Goal: Transaction & Acquisition: Download file/media

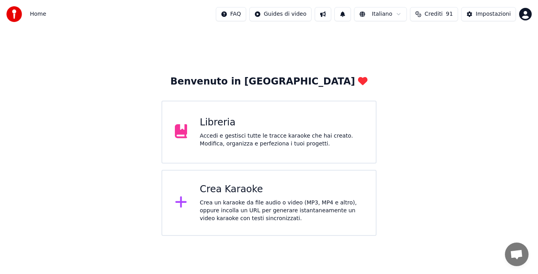
click at [263, 199] on div "Crea un karaoke da file audio o video (MP3, MP4 e altro), oppure incolla un URL…" at bounding box center [281, 211] width 163 height 24
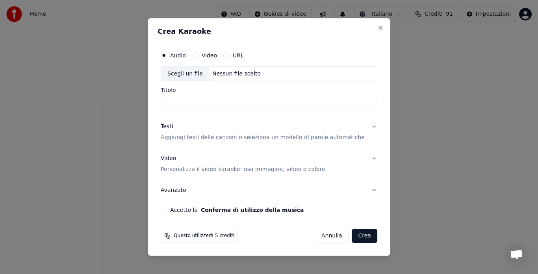
click at [225, 73] on div "Nessun file scelto" at bounding box center [236, 74] width 55 height 8
type input "**********"
click at [305, 136] on p "Aggiungi testi delle canzoni o seleziona un modello di parole automatiche" at bounding box center [263, 138] width 204 height 8
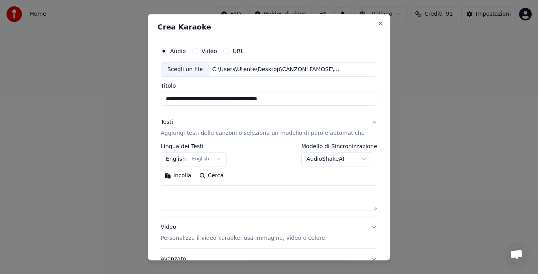
click at [186, 158] on button "English English" at bounding box center [194, 160] width 66 height 14
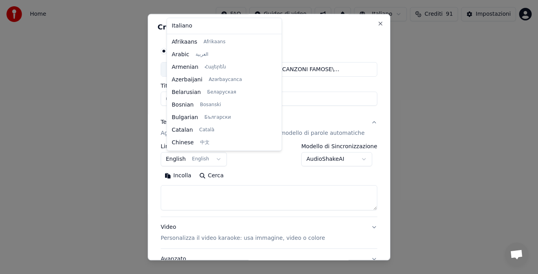
scroll to position [63, 0]
select select "**"
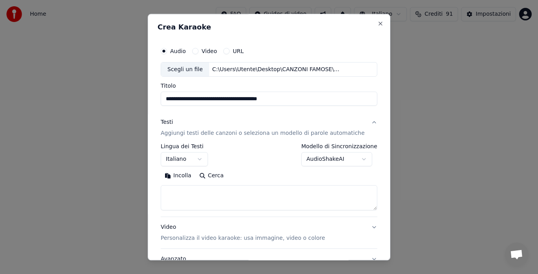
click at [185, 178] on button "Incolla" at bounding box center [178, 176] width 35 height 13
click at [300, 239] on p "Personalizza il video karaoke: usa immagine, video o colore" at bounding box center [243, 239] width 164 height 8
type textarea "**********"
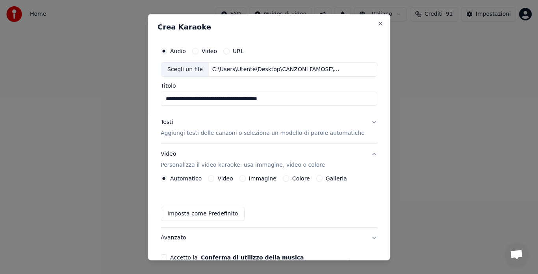
click at [331, 177] on label "Galleria" at bounding box center [336, 179] width 21 height 6
click at [323, 177] on button "Galleria" at bounding box center [319, 179] width 6 height 6
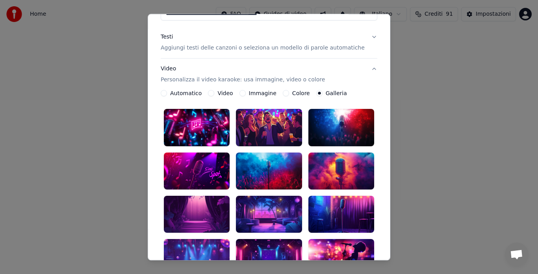
scroll to position [86, 0]
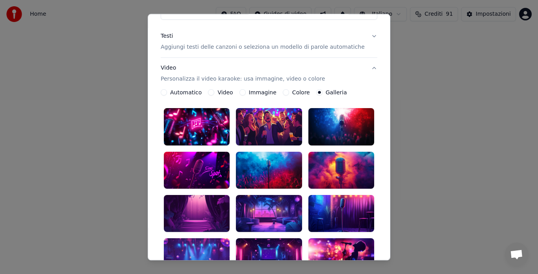
click at [273, 154] on div at bounding box center [269, 170] width 66 height 37
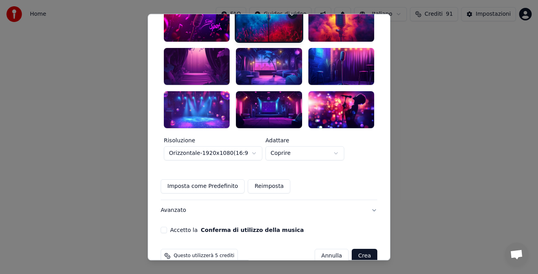
scroll to position [235, 0]
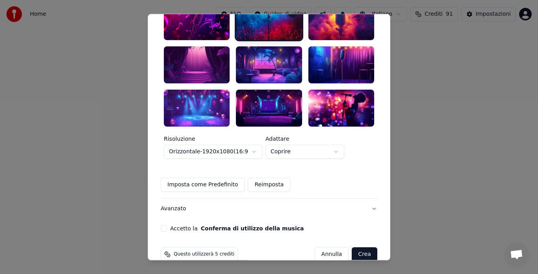
click at [167, 226] on button "Accetto la Conferma di utilizzo della musica" at bounding box center [164, 229] width 6 height 6
click at [361, 199] on button "Avanzato" at bounding box center [269, 209] width 217 height 20
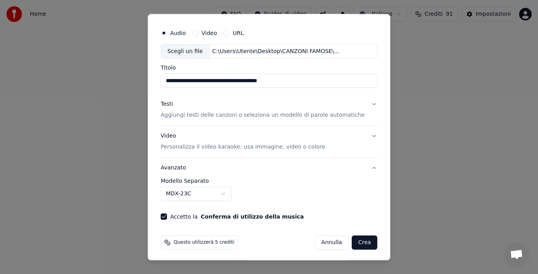
scroll to position [20, 0]
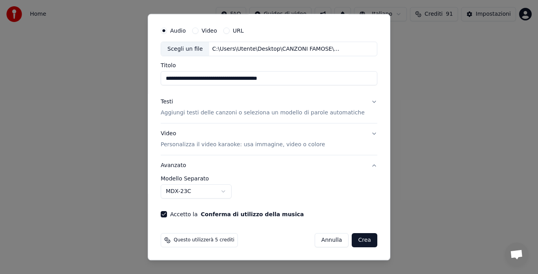
click at [361, 98] on button "Testi Aggiungi testi delle canzoni o seleziona un modello di parole automatiche" at bounding box center [269, 108] width 217 height 32
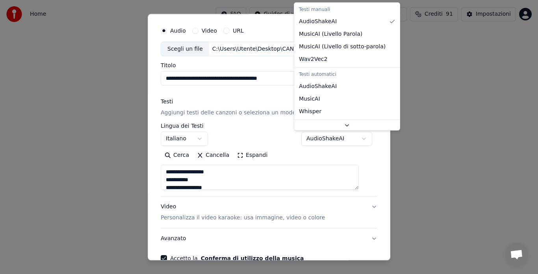
click at [358, 139] on body "**********" at bounding box center [269, 118] width 538 height 236
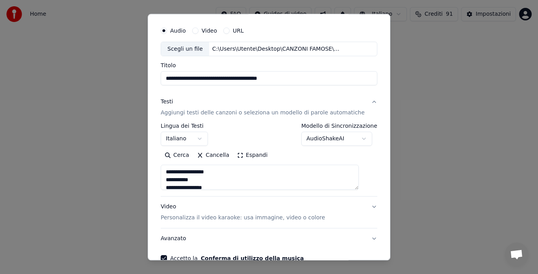
click at [359, 139] on body "**********" at bounding box center [269, 118] width 538 height 236
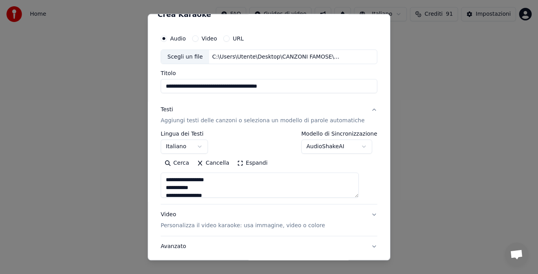
scroll to position [11, 0]
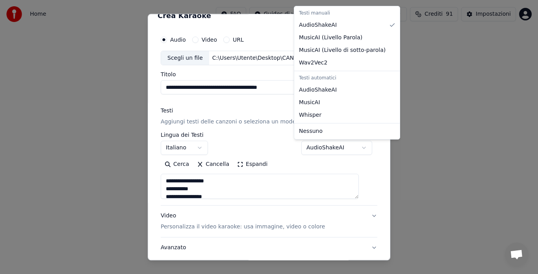
click at [336, 148] on body "**********" at bounding box center [269, 118] width 538 height 236
select select "**********"
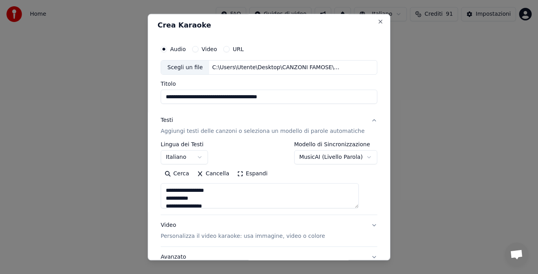
scroll to position [0, 0]
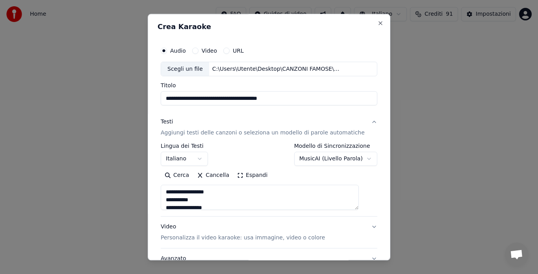
type textarea "**********"
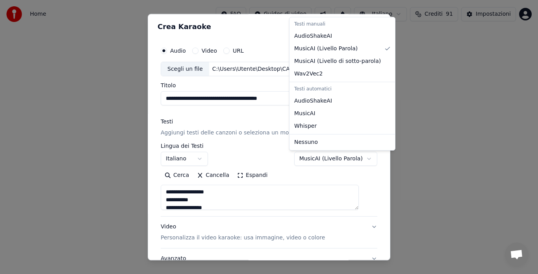
click at [344, 161] on body "**********" at bounding box center [269, 118] width 538 height 236
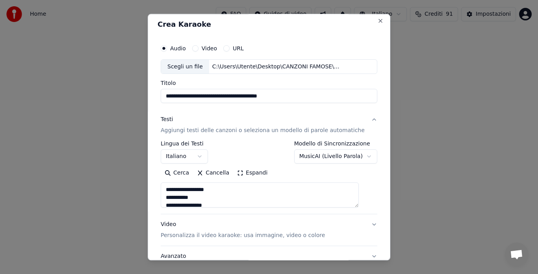
scroll to position [0, 0]
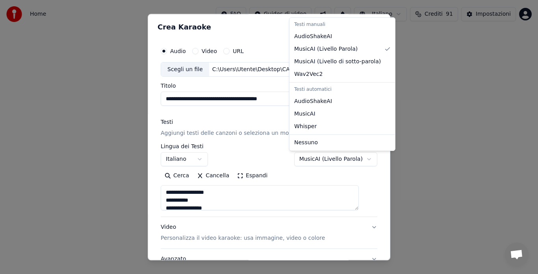
click at [348, 161] on body "**********" at bounding box center [269, 118] width 538 height 236
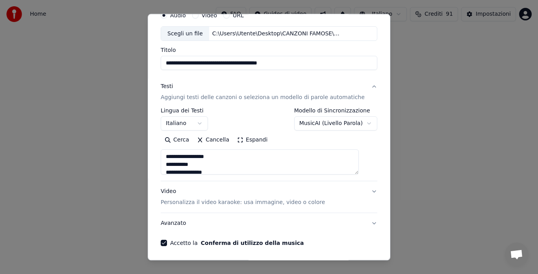
scroll to position [26, 0]
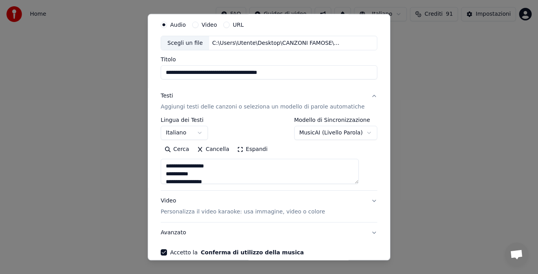
click at [337, 130] on body "**********" at bounding box center [269, 118] width 538 height 236
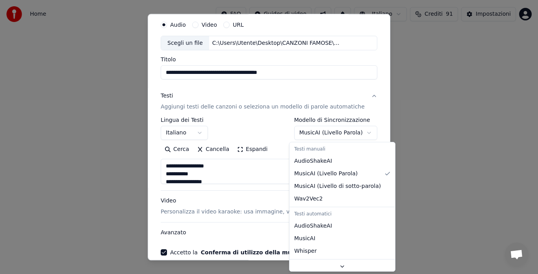
select select "********"
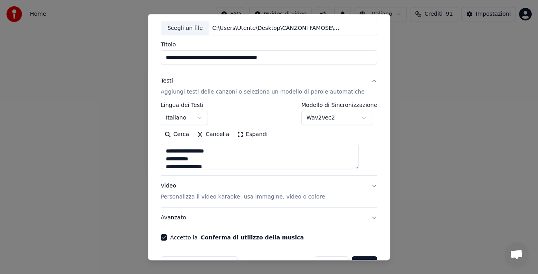
scroll to position [65, 0]
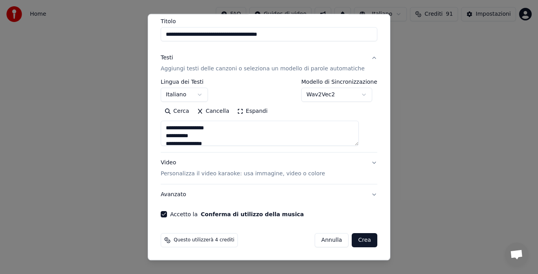
type textarea "**********"
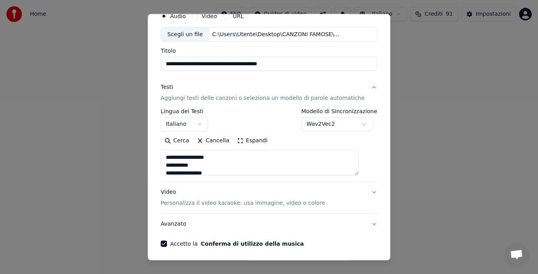
scroll to position [25, 0]
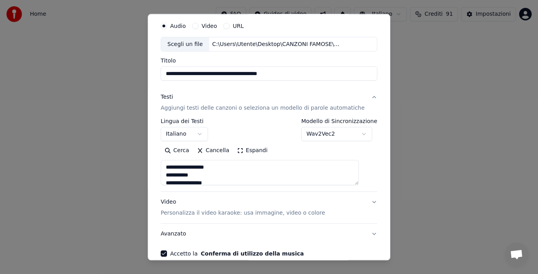
click at [358, 134] on body "**********" at bounding box center [269, 118] width 538 height 236
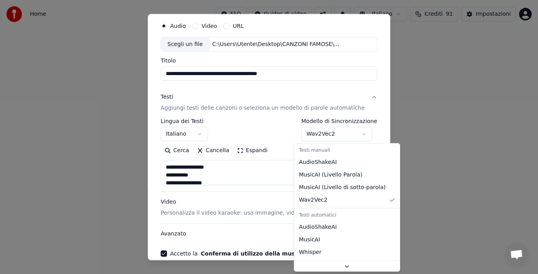
select select "**********"
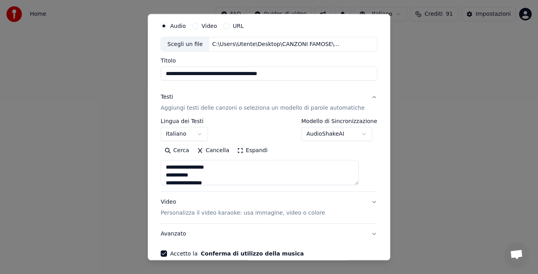
click at [367, 142] on div "**********" at bounding box center [269, 138] width 223 height 246
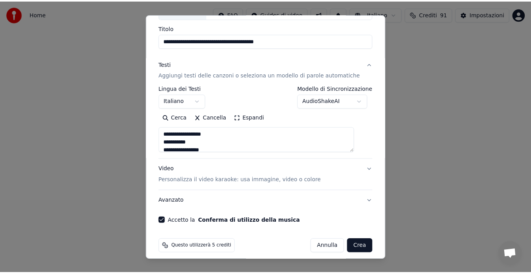
scroll to position [65, 0]
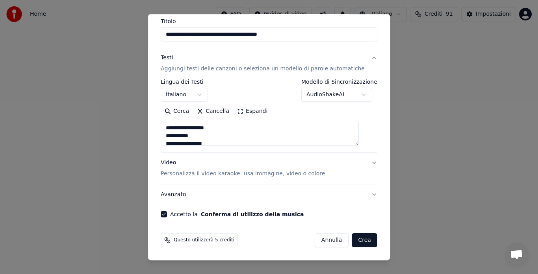
click at [358, 241] on button "Crea" at bounding box center [364, 241] width 25 height 14
type textarea "**********"
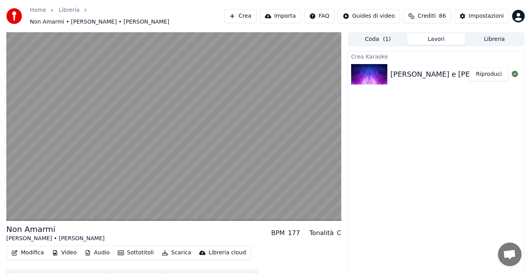
scroll to position [12, 0]
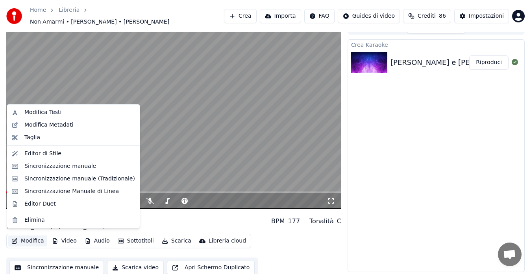
click at [17, 241] on button "Modifica" at bounding box center [27, 241] width 39 height 11
click at [32, 122] on div "Modifica Metadati" at bounding box center [48, 125] width 49 height 8
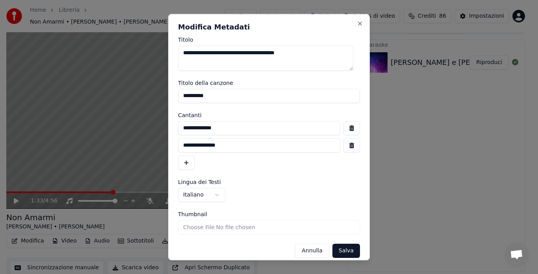
click at [206, 95] on input "**********" at bounding box center [269, 96] width 182 height 14
type input "**********"
click at [224, 129] on input "**********" at bounding box center [259, 128] width 162 height 14
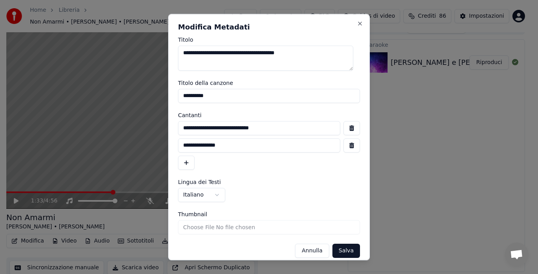
type input "**********"
click at [226, 148] on input "**********" at bounding box center [259, 146] width 162 height 14
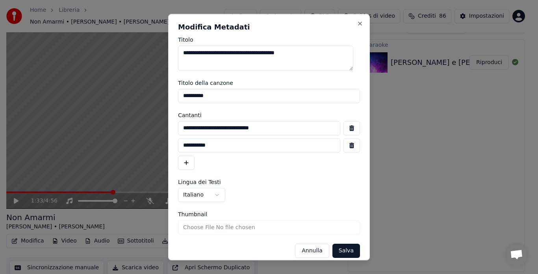
click at [208, 148] on input "**********" at bounding box center [259, 146] width 162 height 14
click at [223, 145] on input "**********" at bounding box center [259, 146] width 162 height 14
type input "**********"
click at [332, 248] on button "Salva" at bounding box center [346, 251] width 28 height 14
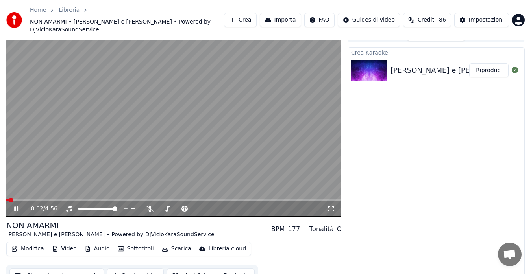
click at [9, 200] on span at bounding box center [7, 201] width 2 height 2
click at [16, 209] on icon at bounding box center [16, 209] width 4 height 5
click at [6, 199] on span at bounding box center [8, 200] width 5 height 5
click at [15, 211] on icon at bounding box center [16, 209] width 5 height 6
click at [15, 211] on icon at bounding box center [16, 209] width 4 height 5
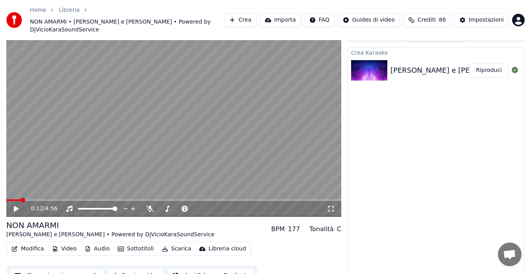
click at [15, 211] on icon at bounding box center [16, 209] width 5 height 6
click at [15, 211] on icon at bounding box center [16, 209] width 4 height 5
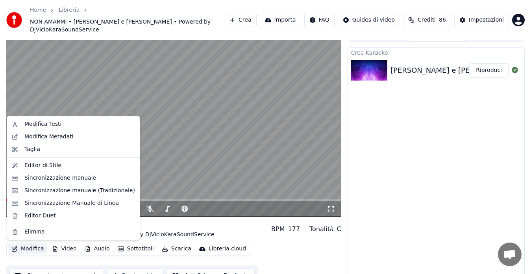
click at [22, 250] on button "Modifica" at bounding box center [27, 249] width 39 height 11
click at [35, 213] on div "Editor Duet" at bounding box center [40, 216] width 32 height 8
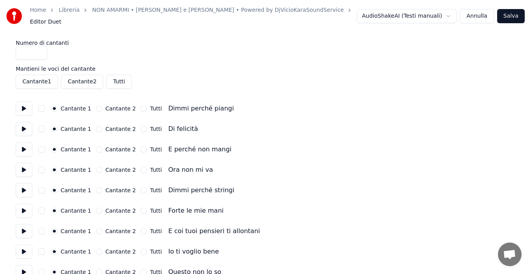
click at [23, 102] on button at bounding box center [24, 109] width 17 height 14
click at [96, 126] on button "Cantante 2" at bounding box center [99, 129] width 6 height 6
click at [23, 124] on button at bounding box center [24, 129] width 17 height 14
click at [28, 148] on button at bounding box center [24, 150] width 17 height 14
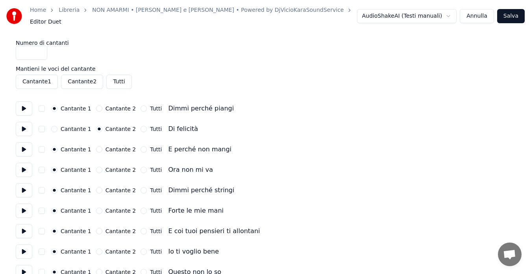
click at [96, 167] on button "Cantante 2" at bounding box center [99, 170] width 6 height 6
click at [21, 167] on button at bounding box center [24, 170] width 17 height 14
click at [24, 185] on button at bounding box center [24, 191] width 17 height 14
click at [22, 205] on button at bounding box center [24, 211] width 17 height 14
click at [30, 231] on button at bounding box center [24, 231] width 17 height 14
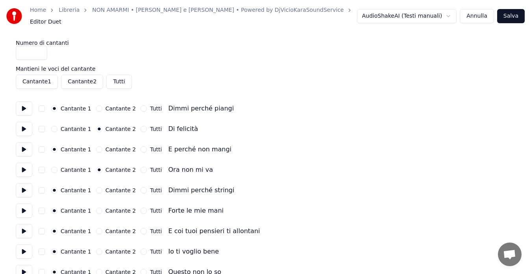
click at [26, 253] on button at bounding box center [24, 252] width 17 height 14
click at [97, 249] on button "Cantante 2" at bounding box center [99, 252] width 6 height 6
click at [24, 268] on button at bounding box center [24, 272] width 17 height 14
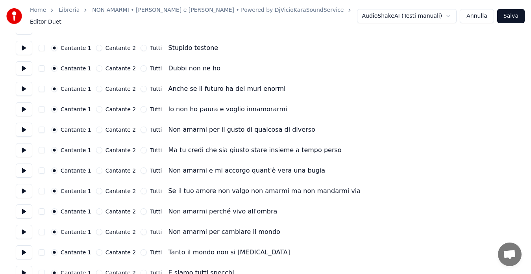
scroll to position [247, 0]
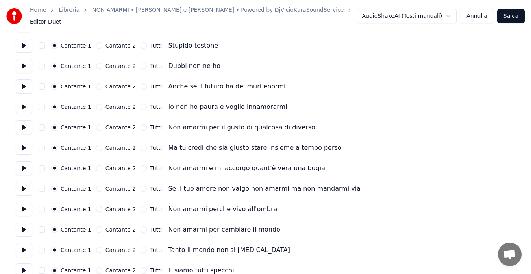
click at [96, 43] on button "Cantante 2" at bounding box center [99, 46] width 6 height 6
click at [23, 40] on button at bounding box center [24, 46] width 17 height 14
click at [25, 60] on button at bounding box center [24, 66] width 17 height 14
click at [96, 64] on button "Cantante 2" at bounding box center [99, 66] width 6 height 6
click at [21, 85] on button at bounding box center [24, 87] width 17 height 14
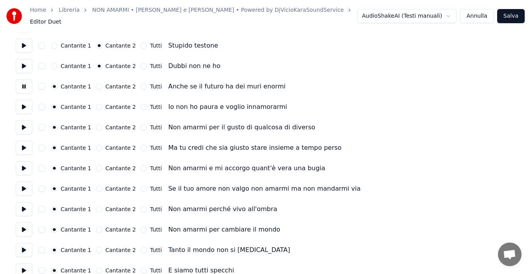
click at [96, 84] on button "Cantante 2" at bounding box center [99, 86] width 6 height 6
click at [21, 105] on button at bounding box center [24, 107] width 17 height 14
click at [96, 104] on button "Cantante 2" at bounding box center [99, 107] width 6 height 6
click at [27, 126] on button at bounding box center [24, 127] width 17 height 14
click at [23, 144] on button at bounding box center [24, 148] width 17 height 14
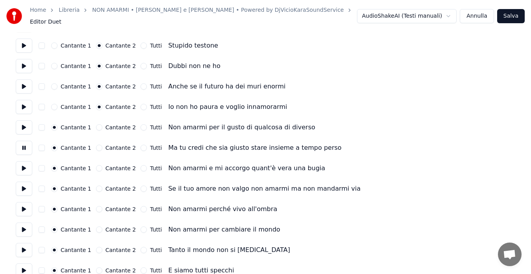
click at [96, 145] on button "Cantante 2" at bounding box center [99, 148] width 6 height 6
click at [23, 167] on button at bounding box center [24, 168] width 17 height 14
click at [23, 187] on button at bounding box center [24, 189] width 17 height 14
click at [96, 186] on button "Cantante 2" at bounding box center [99, 189] width 6 height 6
click at [21, 207] on button at bounding box center [24, 209] width 17 height 14
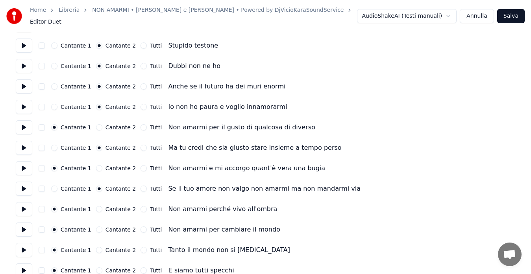
click at [24, 224] on button at bounding box center [24, 230] width 17 height 14
click at [22, 249] on button at bounding box center [24, 250] width 17 height 14
click at [24, 268] on button at bounding box center [24, 271] width 17 height 14
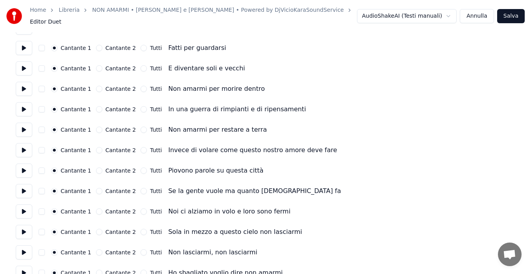
scroll to position [494, 0]
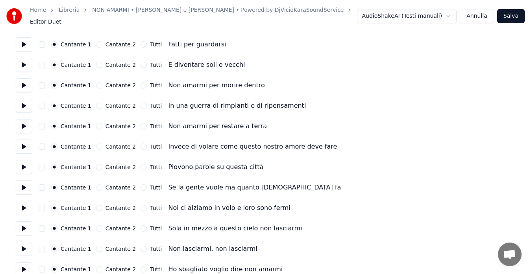
click at [25, 37] on button at bounding box center [24, 44] width 17 height 14
click at [26, 63] on button at bounding box center [24, 65] width 17 height 14
click at [24, 79] on button at bounding box center [24, 85] width 17 height 14
click at [96, 82] on button "Cantante 2" at bounding box center [99, 85] width 6 height 6
click at [22, 103] on button at bounding box center [24, 106] width 17 height 14
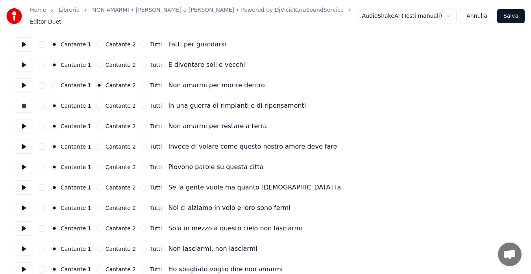
click at [96, 103] on button "Cantante 2" at bounding box center [99, 106] width 6 height 6
click at [26, 122] on button at bounding box center [24, 126] width 17 height 14
click at [98, 123] on button "Cantante 2" at bounding box center [99, 126] width 6 height 6
click at [21, 142] on button at bounding box center [24, 147] width 17 height 14
click at [96, 144] on button "Cantante 2" at bounding box center [99, 147] width 6 height 6
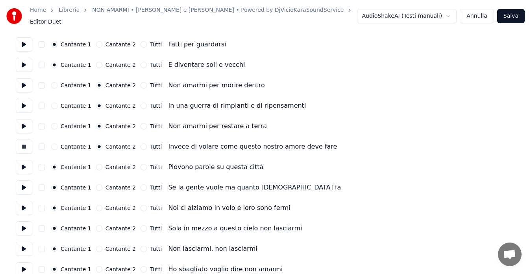
click at [25, 161] on button at bounding box center [24, 167] width 17 height 14
click at [24, 140] on button at bounding box center [24, 147] width 17 height 14
click at [23, 144] on button at bounding box center [24, 147] width 17 height 14
click at [508, 17] on button "Salva" at bounding box center [511, 16] width 28 height 14
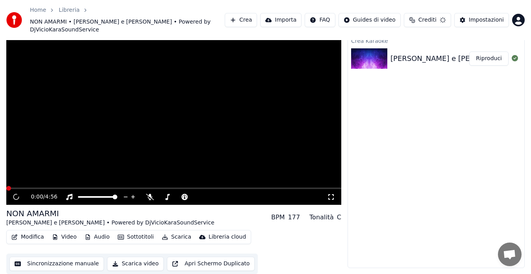
scroll to position [24, 0]
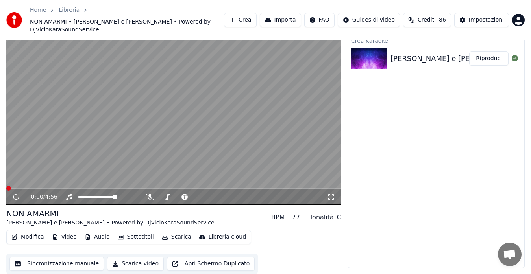
click at [27, 236] on button "Modifica" at bounding box center [27, 237] width 39 height 11
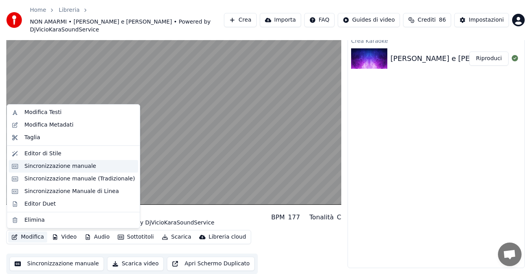
click at [50, 165] on div "Sincronizzazione manuale" at bounding box center [60, 167] width 72 height 8
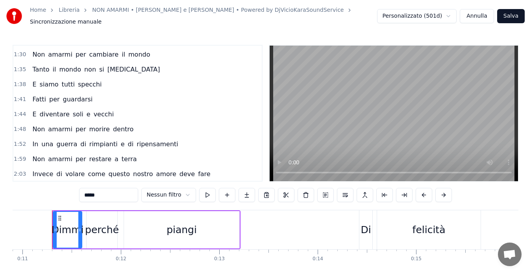
scroll to position [284, 0]
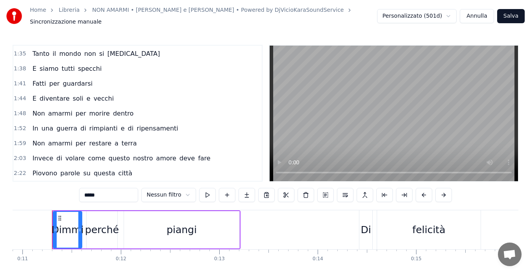
click at [20, 155] on span "2:03" at bounding box center [20, 159] width 12 height 8
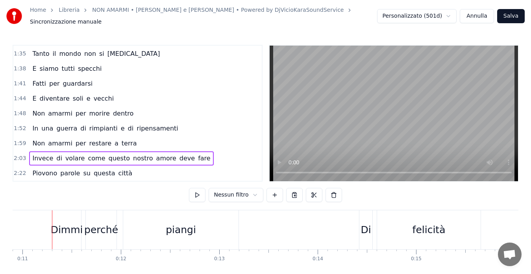
click at [20, 155] on span "2:03" at bounding box center [20, 159] width 12 height 8
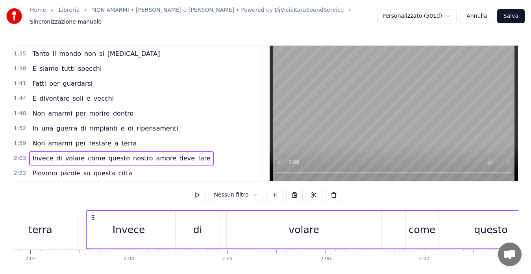
scroll to position [0, 12125]
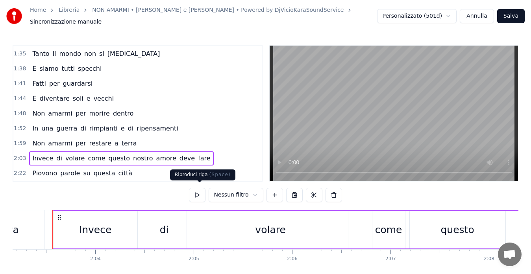
click at [200, 192] on button at bounding box center [197, 195] width 17 height 14
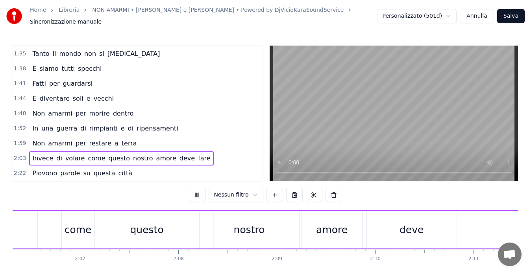
scroll to position [0, 12554]
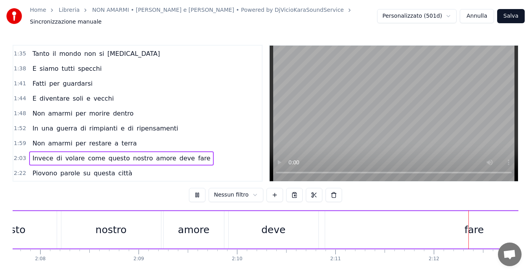
drag, startPoint x: 85, startPoint y: 157, endPoint x: 87, endPoint y: 154, distance: 4.3
click at [87, 154] on span "come" at bounding box center [96, 158] width 19 height 9
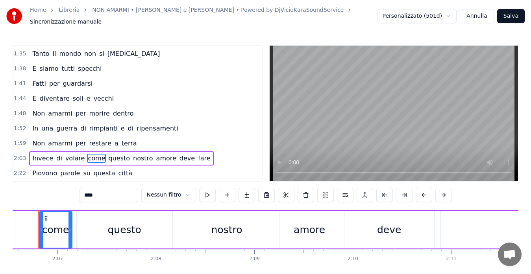
scroll to position [0, 12444]
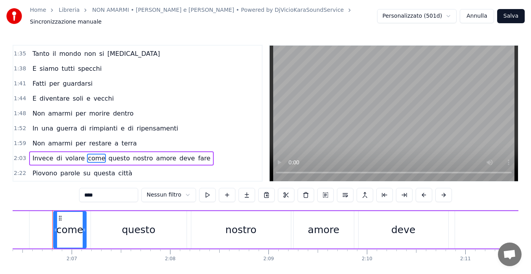
click at [87, 154] on span "come" at bounding box center [96, 158] width 19 height 9
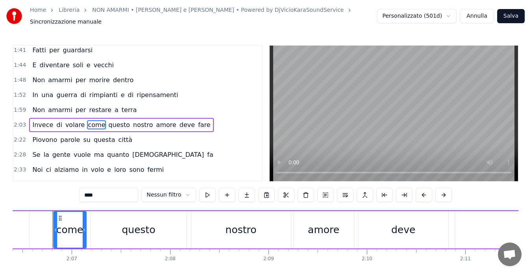
scroll to position [328, 0]
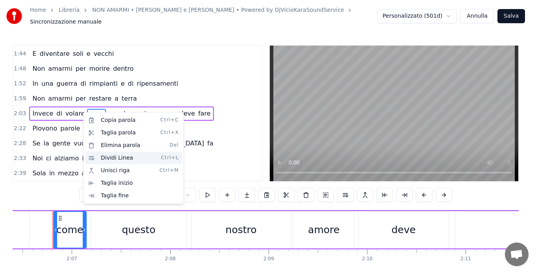
click at [103, 157] on div "Dividi Linea Ctrl+L" at bounding box center [133, 158] width 97 height 13
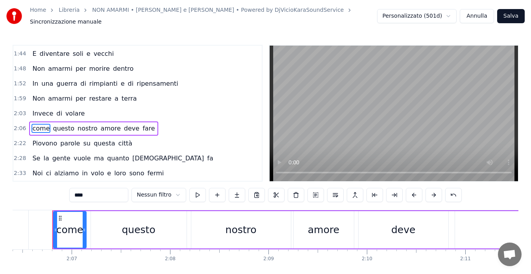
scroll to position [343, 0]
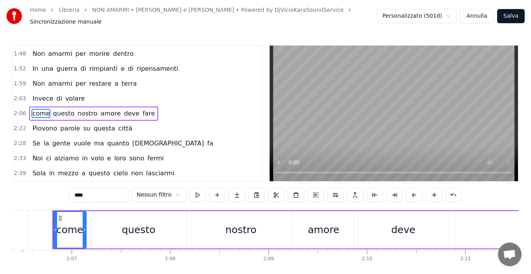
click at [20, 95] on span "2:03" at bounding box center [20, 99] width 12 height 8
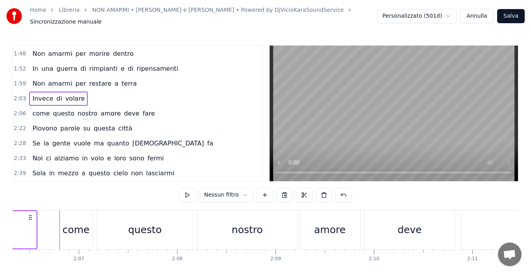
click at [20, 95] on span "2:03" at bounding box center [20, 99] width 12 height 8
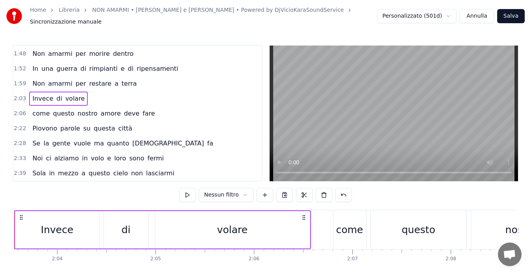
scroll to position [0, 12125]
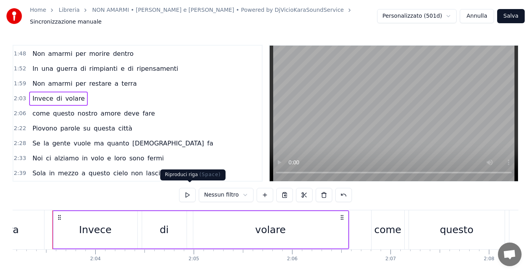
click at [192, 193] on button at bounding box center [187, 195] width 17 height 14
click at [18, 110] on span "2:06" at bounding box center [20, 114] width 12 height 8
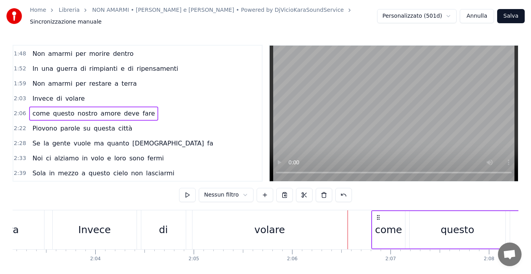
click at [18, 110] on span "2:06" at bounding box center [20, 114] width 12 height 8
click at [188, 193] on button at bounding box center [187, 195] width 17 height 14
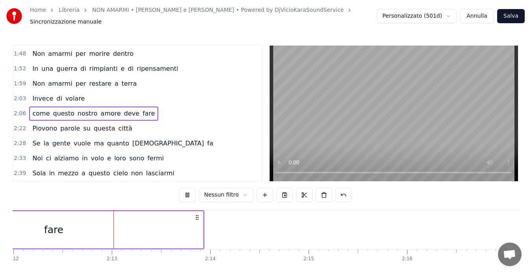
scroll to position [0, 13009]
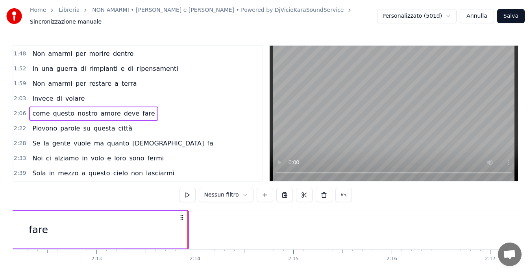
click at [516, 16] on button "Salva" at bounding box center [511, 16] width 28 height 14
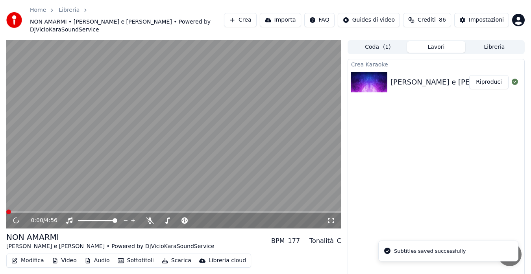
click at [20, 263] on button "Modifica" at bounding box center [27, 261] width 39 height 11
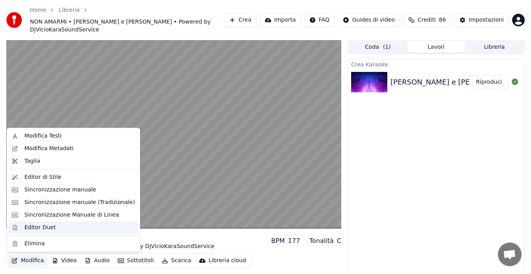
click at [38, 230] on div "Editor Duet" at bounding box center [40, 228] width 32 height 8
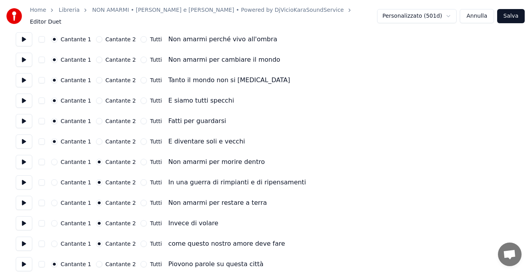
scroll to position [419, 0]
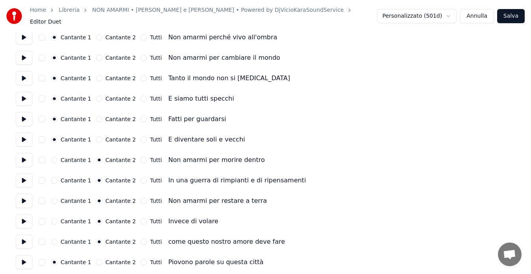
click at [21, 218] on button at bounding box center [24, 222] width 17 height 14
click at [25, 240] on button at bounding box center [24, 242] width 17 height 14
click at [141, 239] on button "Tutti" at bounding box center [144, 242] width 6 height 6
click at [23, 256] on button at bounding box center [24, 263] width 17 height 14
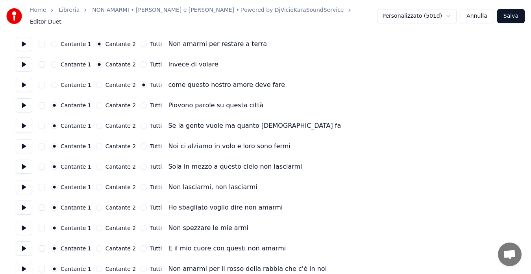
scroll to position [593, 0]
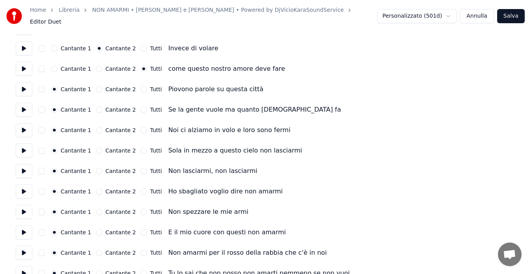
click at [26, 108] on button at bounding box center [24, 110] width 17 height 14
click at [25, 126] on button at bounding box center [24, 130] width 17 height 14
click at [96, 128] on button "Cantante 2" at bounding box center [99, 130] width 6 height 6
click at [19, 148] on button at bounding box center [24, 151] width 17 height 14
click at [96, 148] on button "Cantante 2" at bounding box center [99, 151] width 6 height 6
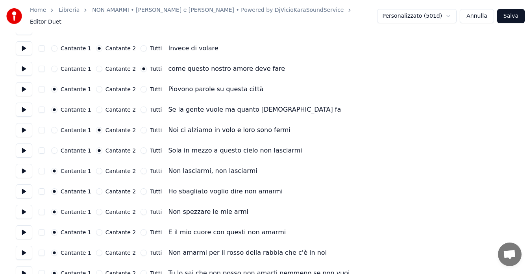
click at [23, 167] on button at bounding box center [24, 171] width 17 height 14
click at [23, 187] on button at bounding box center [24, 192] width 17 height 14
click at [23, 213] on button at bounding box center [24, 212] width 17 height 14
click at [96, 209] on button "Cantante 2" at bounding box center [99, 212] width 6 height 6
click at [22, 228] on button at bounding box center [24, 233] width 17 height 14
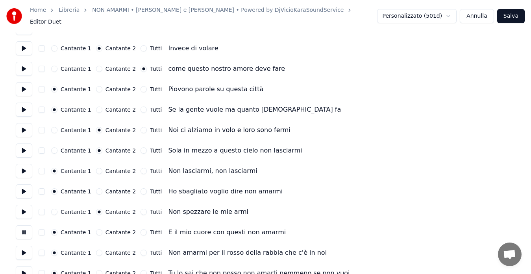
click at [96, 230] on button "Cantante 2" at bounding box center [99, 233] width 6 height 6
click at [26, 250] on button at bounding box center [24, 253] width 17 height 14
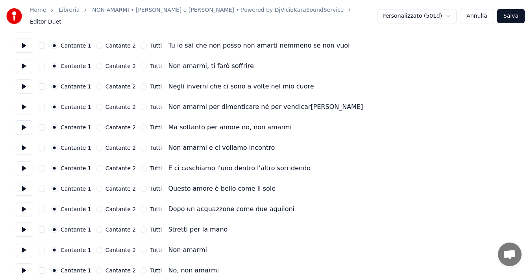
scroll to position [824, 0]
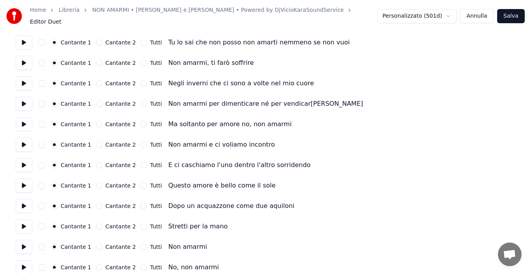
click at [20, 36] on button at bounding box center [24, 42] width 17 height 14
click at [96, 39] on button "Cantante 2" at bounding box center [99, 42] width 6 height 6
click at [26, 58] on button at bounding box center [24, 63] width 17 height 14
click at [28, 78] on button at bounding box center [24, 83] width 17 height 14
click at [26, 102] on button at bounding box center [24, 104] width 17 height 14
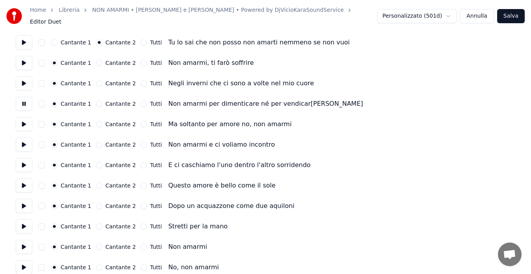
click at [96, 101] on button "Cantante 2" at bounding box center [99, 104] width 6 height 6
click at [22, 123] on button at bounding box center [24, 124] width 17 height 14
click at [96, 121] on button "Cantante 2" at bounding box center [99, 124] width 6 height 6
click at [25, 139] on button at bounding box center [24, 145] width 17 height 14
click at [22, 160] on button at bounding box center [24, 165] width 17 height 14
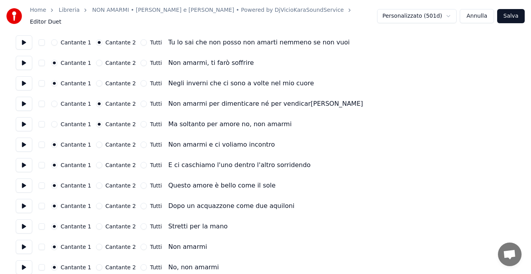
click at [23, 182] on button at bounding box center [24, 186] width 17 height 14
click at [97, 183] on button "Cantante 2" at bounding box center [99, 186] width 6 height 6
click at [28, 200] on button at bounding box center [24, 206] width 17 height 14
click at [96, 203] on button "Cantante 2" at bounding box center [99, 206] width 6 height 6
click at [22, 221] on button at bounding box center [24, 227] width 17 height 14
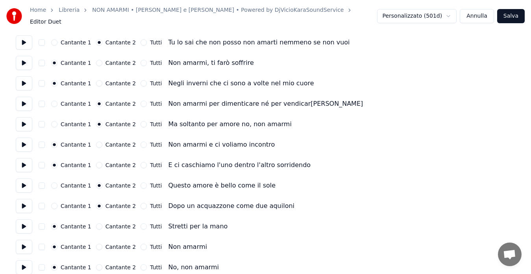
click at [141, 224] on button "Tutti" at bounding box center [144, 227] width 6 height 6
click at [17, 204] on button at bounding box center [24, 206] width 17 height 14
click at [24, 221] on button at bounding box center [24, 227] width 17 height 14
click at [506, 9] on button "Salva" at bounding box center [511, 16] width 28 height 14
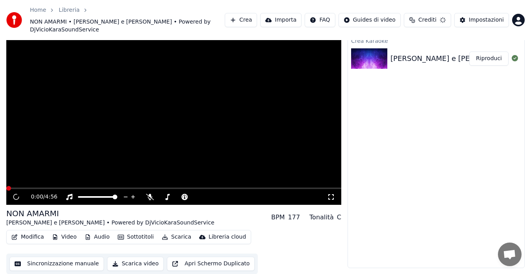
scroll to position [24, 0]
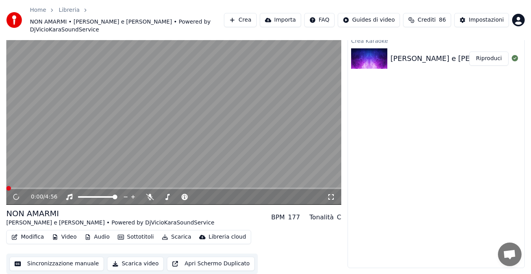
click at [22, 237] on button "Modifica" at bounding box center [27, 237] width 39 height 11
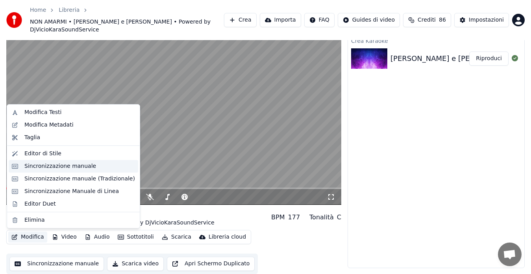
click at [61, 168] on div "Sincronizzazione manuale" at bounding box center [60, 167] width 72 height 8
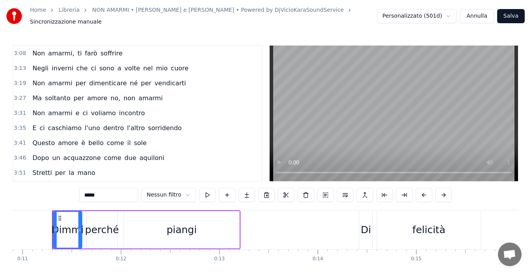
scroll to position [594, 0]
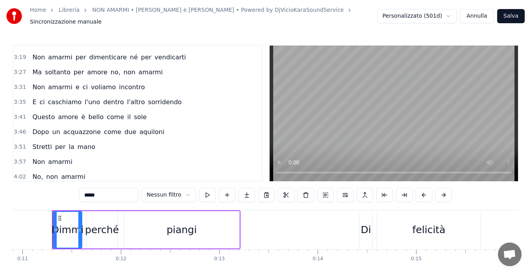
click at [15, 128] on span "3:46" at bounding box center [20, 132] width 12 height 8
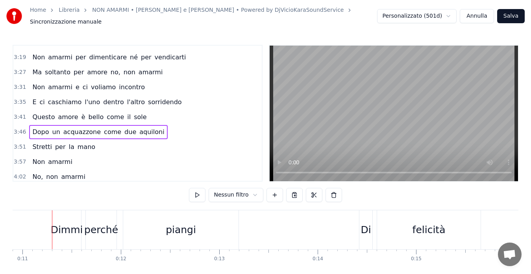
click at [15, 128] on span "3:46" at bounding box center [20, 132] width 12 height 8
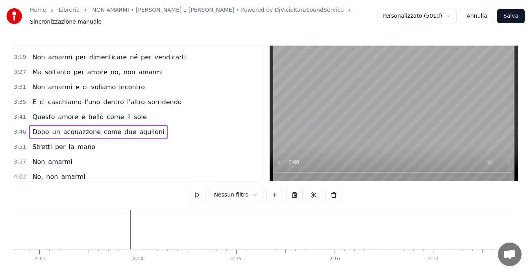
scroll to position [0, 13144]
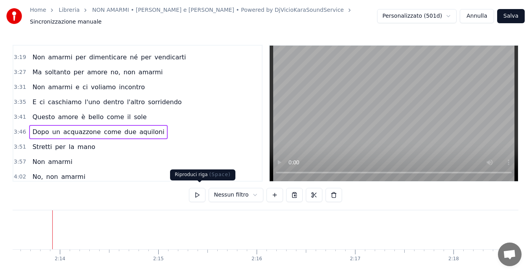
click at [196, 192] on button at bounding box center [197, 195] width 17 height 14
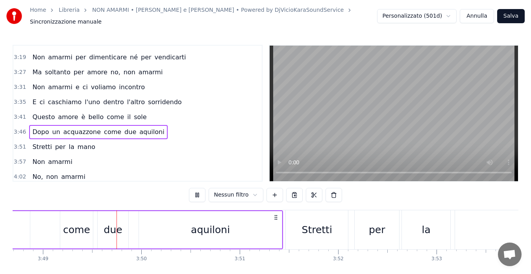
scroll to position [0, 22524]
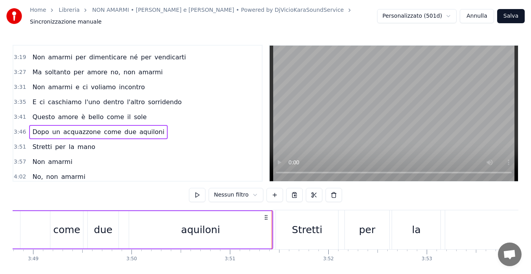
click at [103, 128] on span "come" at bounding box center [112, 132] width 19 height 9
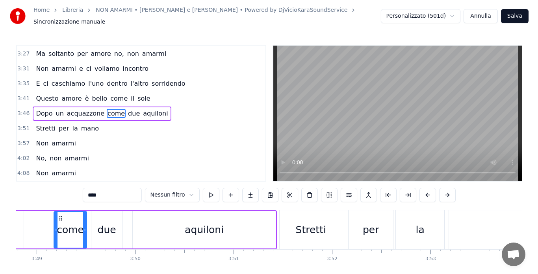
scroll to position [0, 22521]
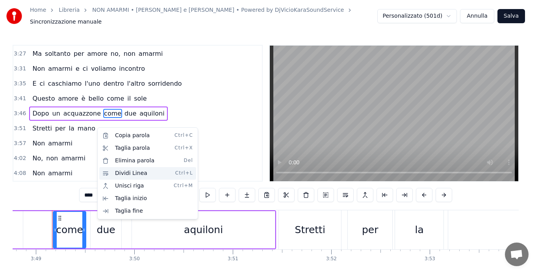
click at [117, 171] on div "Dividi Linea Ctrl+L" at bounding box center [147, 173] width 97 height 13
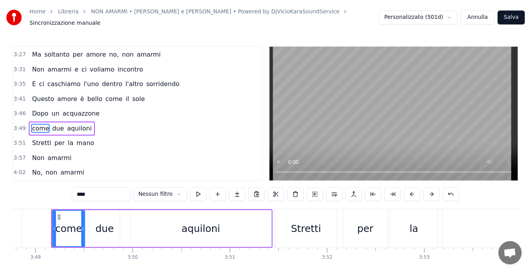
scroll to position [628, 0]
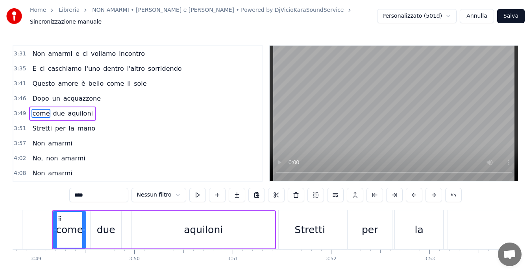
click at [71, 111] on span "aquiloni" at bounding box center [80, 113] width 26 height 9
type input "********"
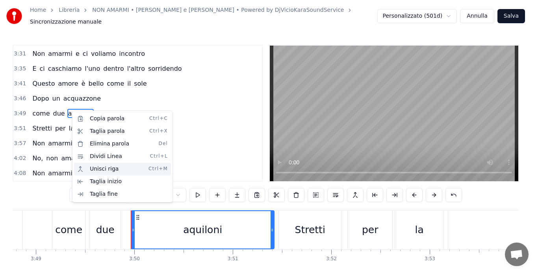
click at [91, 165] on div "Unisci riga Ctrl+M" at bounding box center [122, 169] width 97 height 13
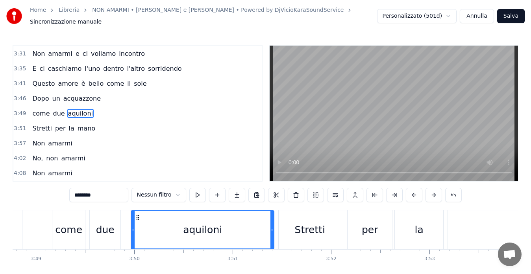
click at [18, 95] on span "3:46" at bounding box center [20, 99] width 12 height 8
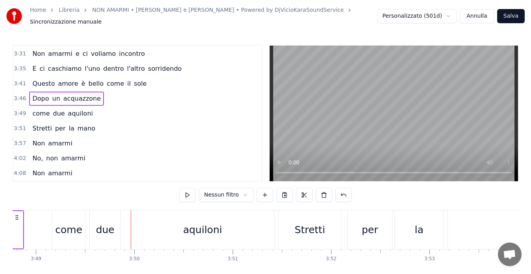
click at [18, 95] on span "3:46" at bounding box center [20, 99] width 12 height 8
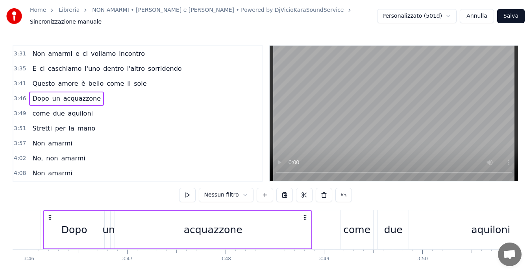
scroll to position [0, 22224]
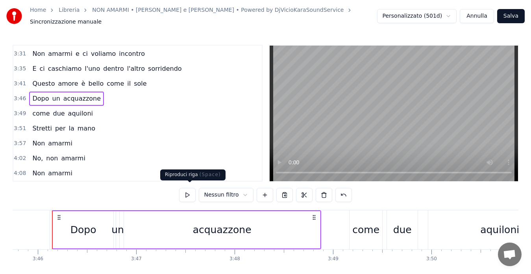
click at [187, 194] on button at bounding box center [187, 195] width 17 height 14
click at [15, 111] on span "3:49" at bounding box center [20, 114] width 12 height 8
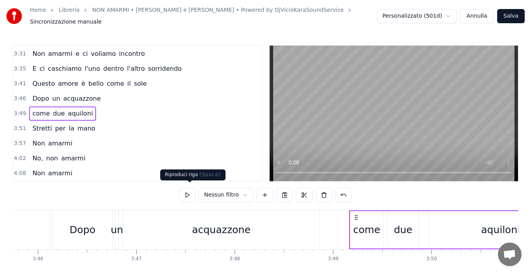
click at [189, 191] on button at bounding box center [187, 195] width 17 height 14
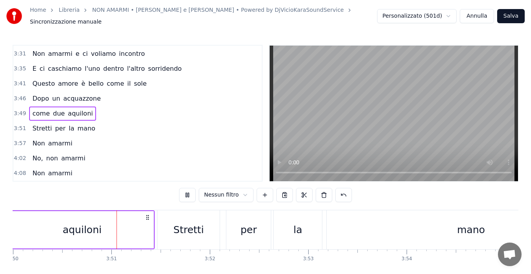
scroll to position [0, 22655]
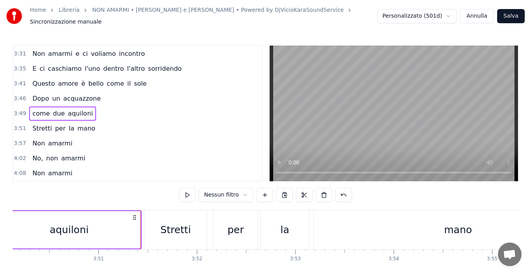
click at [19, 125] on span "3:51" at bounding box center [20, 129] width 12 height 8
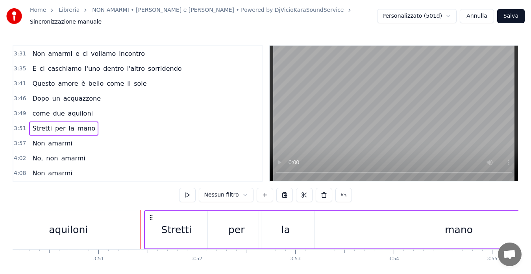
click at [19, 125] on span "3:51" at bounding box center [20, 129] width 12 height 8
click at [189, 191] on button at bounding box center [187, 195] width 17 height 14
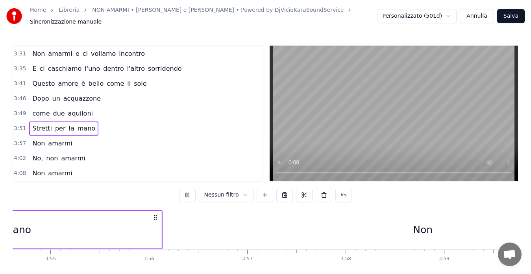
scroll to position [0, 23102]
click at [509, 12] on button "Salva" at bounding box center [511, 16] width 28 height 14
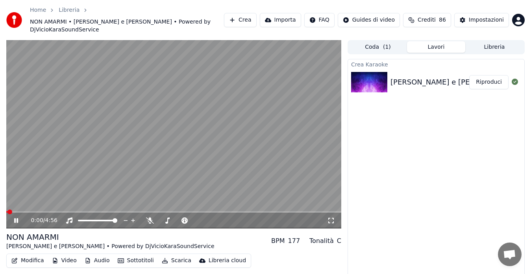
scroll to position [24, 0]
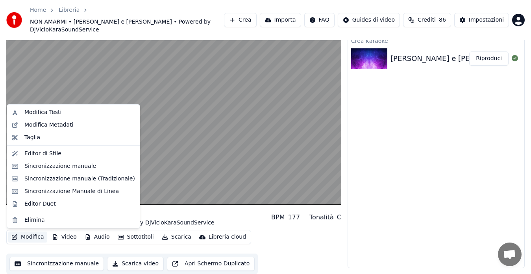
click at [26, 236] on button "Modifica" at bounding box center [27, 237] width 39 height 11
click at [39, 206] on div "Editor Duet" at bounding box center [40, 204] width 32 height 8
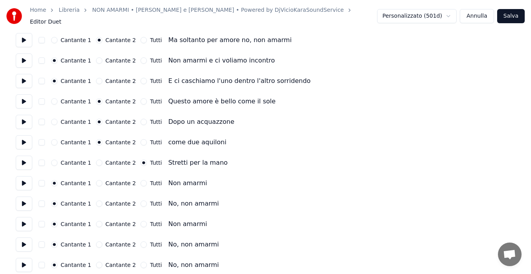
scroll to position [910, 0]
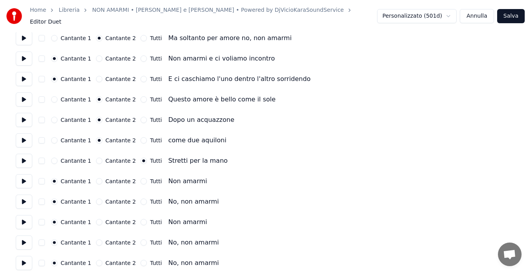
click at [26, 160] on button at bounding box center [24, 161] width 17 height 14
click at [26, 174] on button at bounding box center [24, 181] width 17 height 14
click at [24, 197] on button at bounding box center [24, 202] width 17 height 14
click at [95, 201] on div "Cantante 1 Cantante 2 Tutti No, non amarmi" at bounding box center [266, 202] width 500 height 14
click at [96, 199] on button "Cantante 2" at bounding box center [99, 202] width 6 height 6
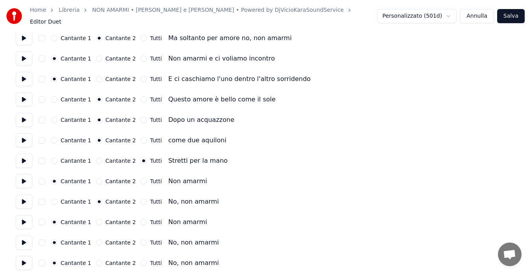
click at [27, 96] on button at bounding box center [24, 100] width 17 height 14
click at [25, 116] on button at bounding box center [24, 120] width 17 height 14
click at [26, 139] on button at bounding box center [24, 140] width 17 height 14
click at [141, 137] on button "Tutti" at bounding box center [144, 140] width 6 height 6
click at [23, 158] on button at bounding box center [24, 161] width 17 height 14
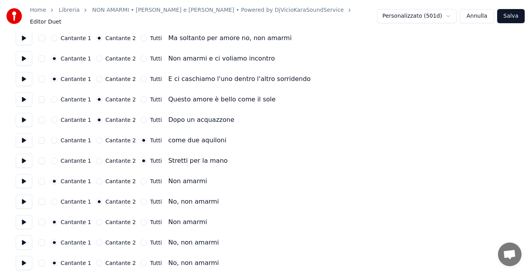
click at [23, 178] on button at bounding box center [24, 181] width 17 height 14
click at [25, 197] on button at bounding box center [24, 202] width 17 height 14
click at [24, 219] on button at bounding box center [24, 222] width 17 height 14
click at [22, 240] on button at bounding box center [24, 243] width 17 height 14
click at [141, 240] on button "Tutti" at bounding box center [144, 243] width 6 height 6
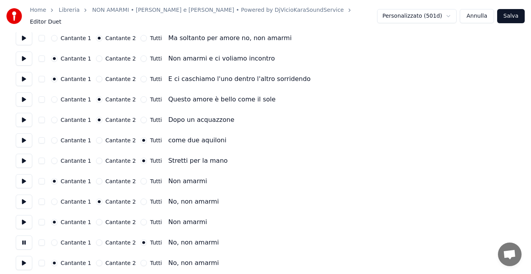
click at [19, 256] on button at bounding box center [24, 263] width 17 height 14
click at [141, 260] on button "Tutti" at bounding box center [144, 263] width 6 height 6
click at [25, 219] on button at bounding box center [24, 222] width 17 height 14
click at [513, 14] on button "Salva" at bounding box center [511, 16] width 28 height 14
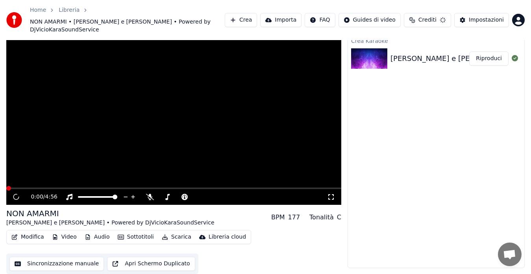
scroll to position [24, 0]
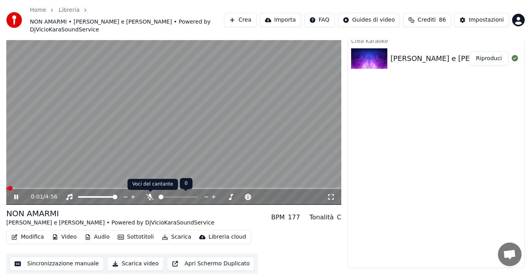
click at [149, 194] on icon at bounding box center [150, 197] width 8 height 6
click at [32, 236] on button "Modifica" at bounding box center [27, 237] width 39 height 11
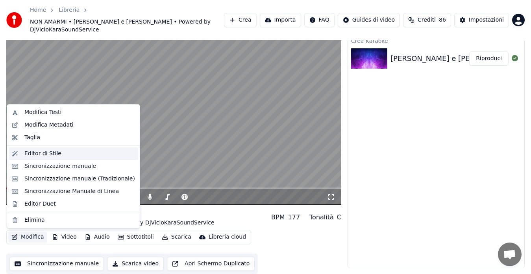
click at [46, 153] on div "Editor di Stile" at bounding box center [42, 154] width 37 height 8
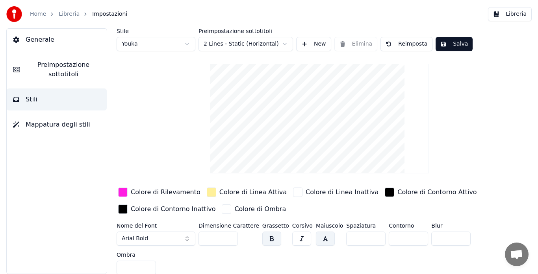
click at [58, 67] on span "Preimpostazione sottotitoli" at bounding box center [63, 69] width 74 height 19
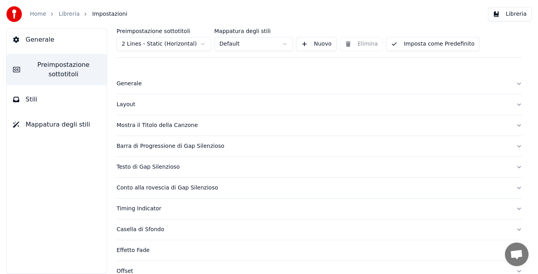
click at [166, 123] on div "Mostra il Titolo della Canzone" at bounding box center [313, 126] width 393 height 8
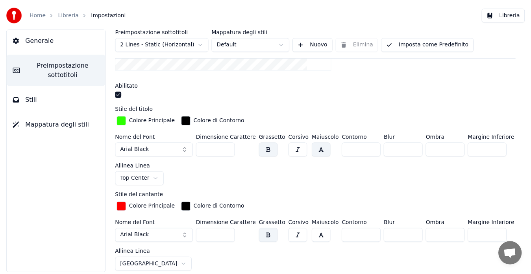
scroll to position [197, 0]
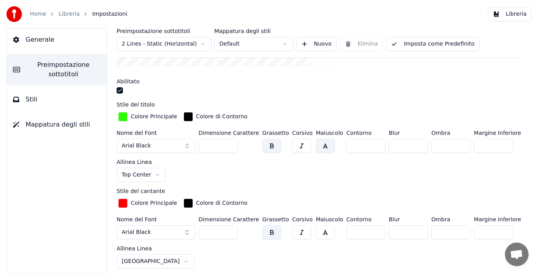
click at [230, 234] on input "***" at bounding box center [217, 233] width 39 height 14
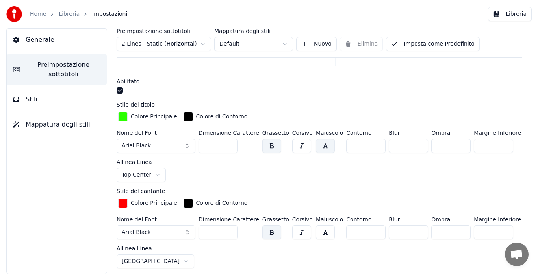
click at [230, 234] on input "***" at bounding box center [217, 233] width 39 height 14
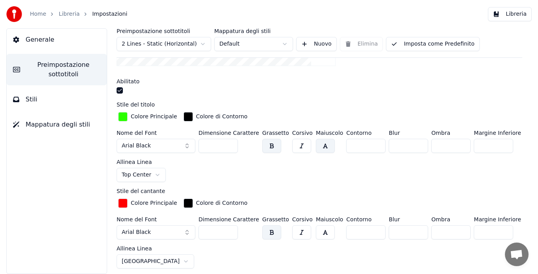
click at [230, 234] on input "***" at bounding box center [217, 233] width 39 height 14
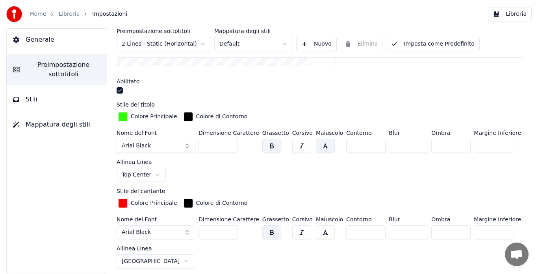
click at [230, 234] on input "***" at bounding box center [217, 233] width 39 height 14
type input "***"
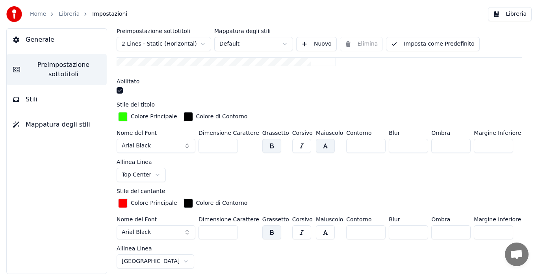
click at [230, 234] on input "***" at bounding box center [217, 233] width 39 height 14
click at [440, 43] on button "Imposta come Predefinito" at bounding box center [432, 44] width 93 height 14
click at [499, 18] on button "Libreria" at bounding box center [510, 14] width 44 height 14
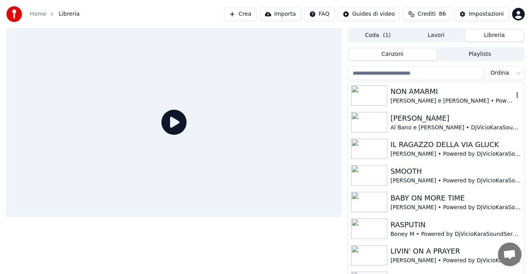
click at [431, 88] on div "NON AMARMI" at bounding box center [452, 91] width 123 height 11
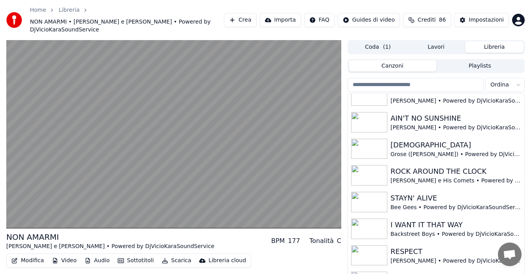
scroll to position [179, 0]
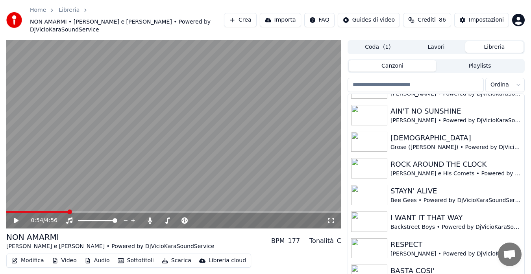
click at [15, 219] on icon at bounding box center [16, 221] width 5 height 6
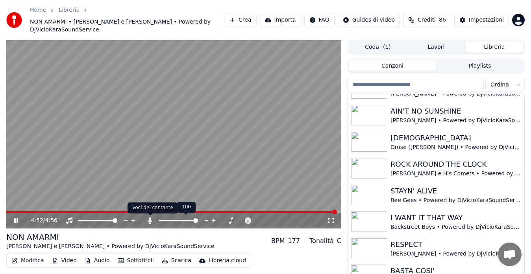
click at [153, 221] on icon at bounding box center [150, 221] width 8 height 6
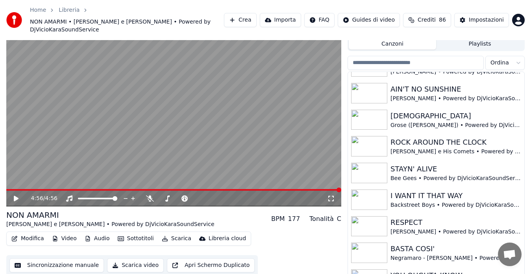
scroll to position [25, 0]
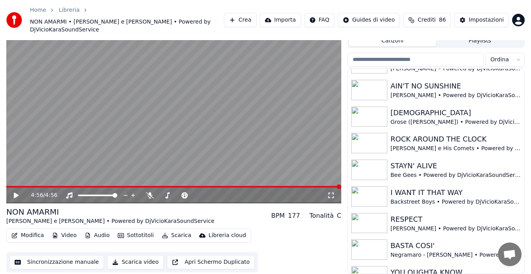
click at [172, 234] on button "Scarica" at bounding box center [177, 235] width 36 height 11
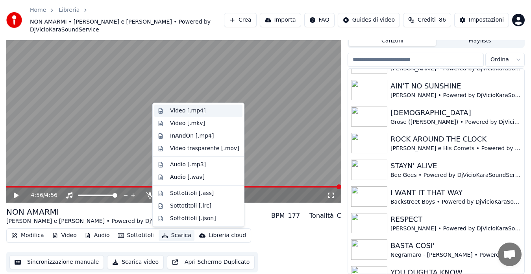
click at [178, 110] on div "Video [.mp4]" at bounding box center [187, 111] width 35 height 8
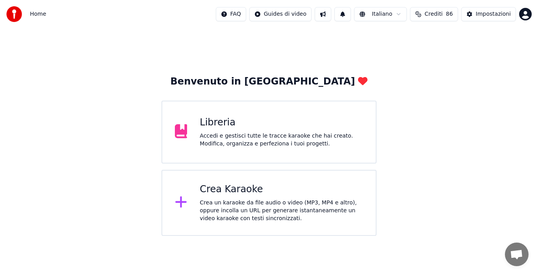
click at [258, 202] on div "Crea un karaoke da file audio o video (MP3, MP4 e altro), oppure incolla un URL…" at bounding box center [281, 211] width 163 height 24
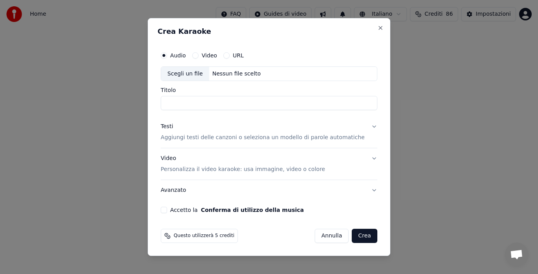
click at [233, 72] on div "Nessun file scelto" at bounding box center [236, 74] width 55 height 8
type input "**********"
click at [259, 140] on p "Aggiungi testi delle canzoni o seleziona un modello di parole automatiche" at bounding box center [263, 138] width 204 height 8
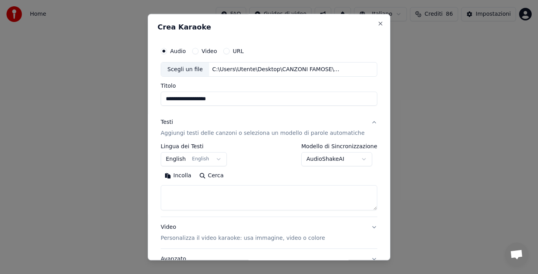
click at [184, 172] on button "Incolla" at bounding box center [178, 176] width 35 height 13
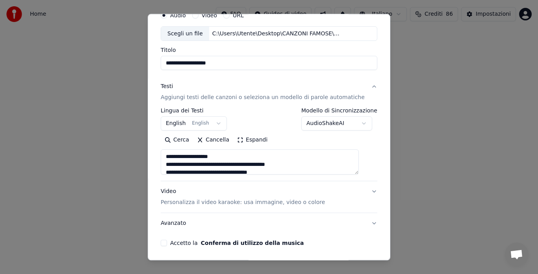
scroll to position [38, 0]
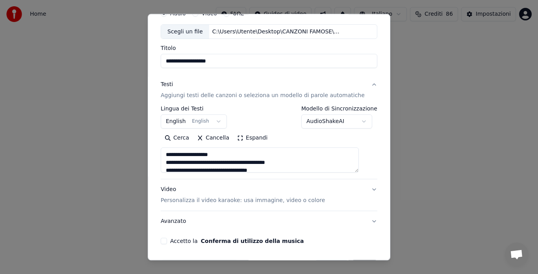
click at [360, 189] on button "Video Personalizza il video karaoke: usa immagine, video o colore" at bounding box center [269, 196] width 217 height 32
type textarea "**********"
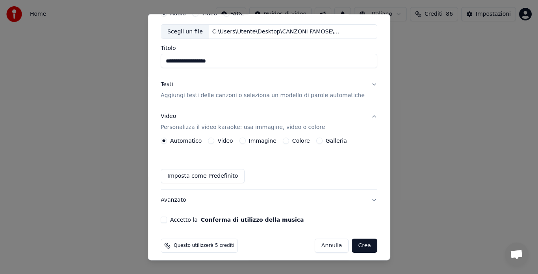
click at [317, 140] on button "Galleria" at bounding box center [319, 141] width 6 height 6
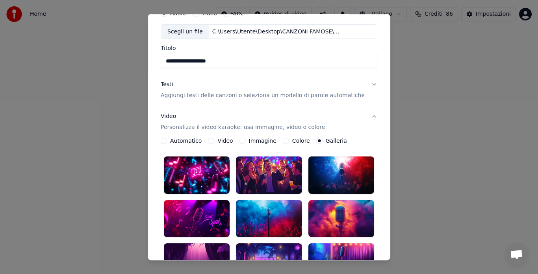
click at [347, 202] on div at bounding box center [341, 218] width 66 height 37
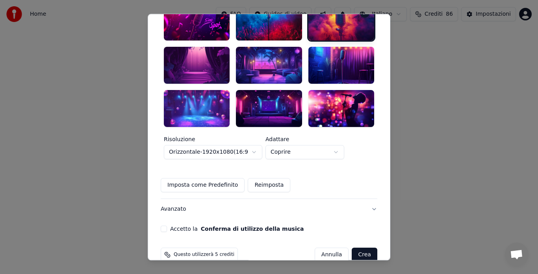
scroll to position [235, 0]
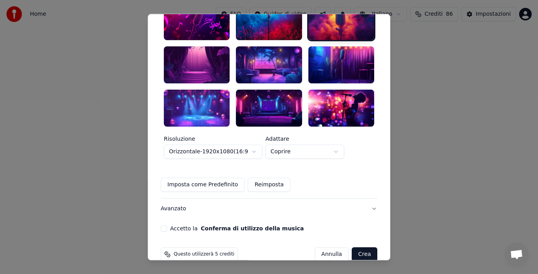
click at [167, 226] on button "Accetto la Conferma di utilizzo della musica" at bounding box center [164, 229] width 6 height 6
click at [352, 248] on button "Crea" at bounding box center [364, 255] width 25 height 14
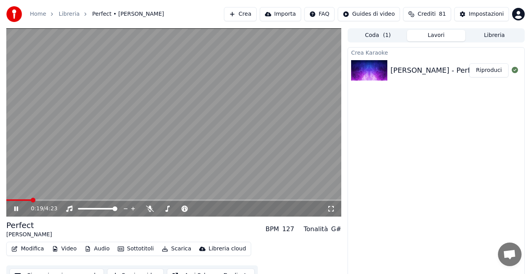
click at [22, 248] on button "Modifica" at bounding box center [27, 249] width 39 height 11
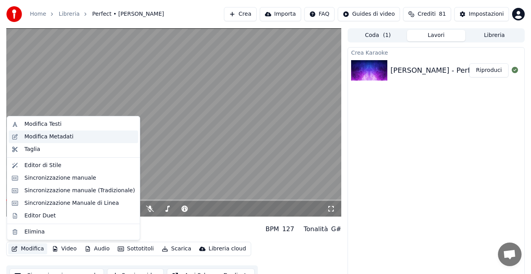
click at [53, 141] on div "Modifica Metadati" at bounding box center [74, 137] width 130 height 13
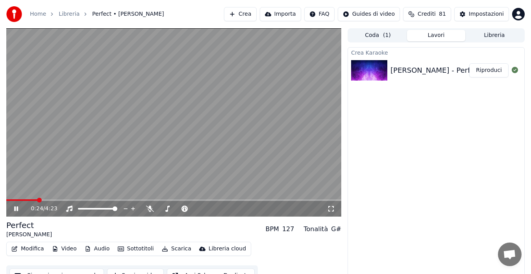
click at [60, 154] on video at bounding box center [173, 122] width 335 height 189
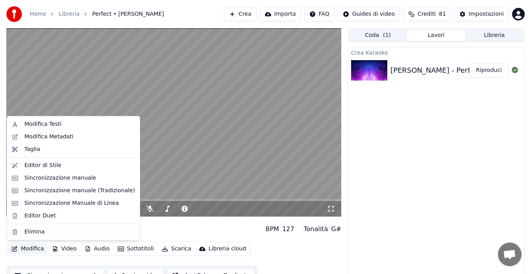
click at [28, 247] on button "Modifica" at bounding box center [27, 249] width 39 height 11
click at [63, 139] on div "Modifica Metadati" at bounding box center [48, 137] width 49 height 8
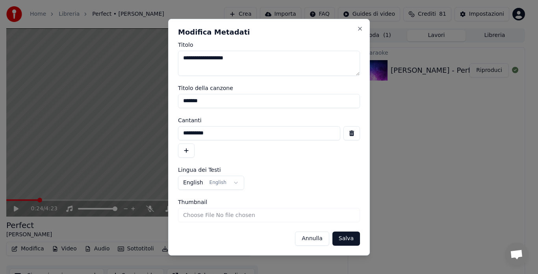
click at [196, 99] on input "*******" at bounding box center [269, 101] width 182 height 14
type input "*******"
click at [191, 150] on button "button" at bounding box center [186, 151] width 17 height 14
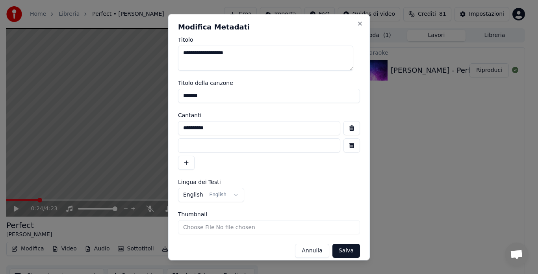
click at [191, 148] on input at bounding box center [259, 146] width 162 height 14
type input "**********"
click at [342, 252] on button "Salva" at bounding box center [346, 251] width 28 height 14
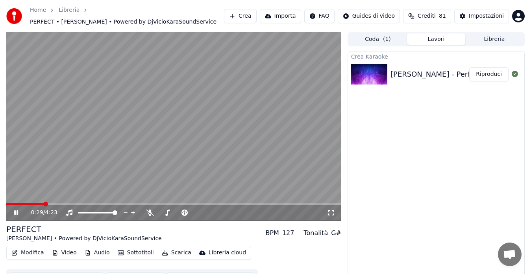
click at [15, 213] on icon at bounding box center [16, 213] width 4 height 5
click at [7, 204] on span at bounding box center [6, 205] width 1 height 2
click at [6, 204] on span at bounding box center [8, 204] width 5 height 5
click at [16, 215] on icon at bounding box center [16, 213] width 5 height 6
click at [16, 215] on icon at bounding box center [16, 213] width 4 height 5
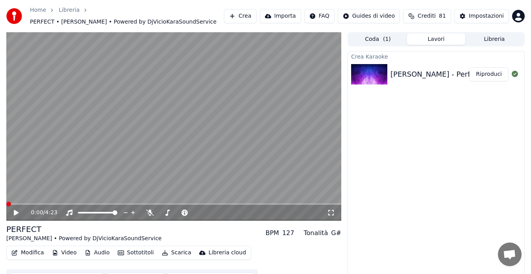
click at [6, 205] on span at bounding box center [6, 205] width 0 height 2
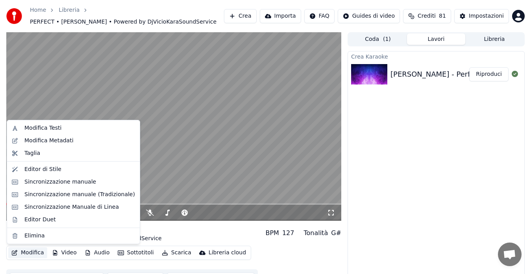
click at [35, 252] on button "Modifica" at bounding box center [27, 253] width 39 height 11
click at [56, 172] on div "Editor di Stile" at bounding box center [42, 170] width 37 height 8
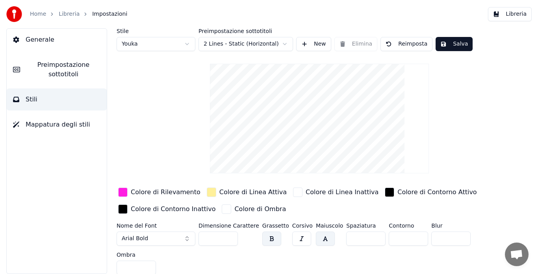
click at [36, 70] on span "Preimpostazione sottotitoli" at bounding box center [63, 69] width 74 height 19
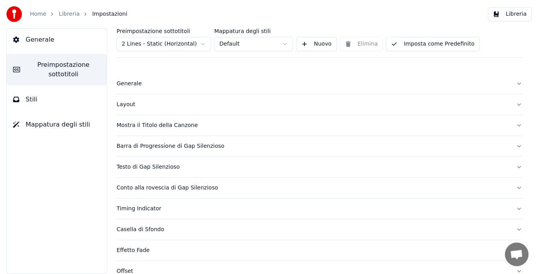
click at [143, 125] on div "Mostra il Titolo della Canzone" at bounding box center [313, 126] width 393 height 8
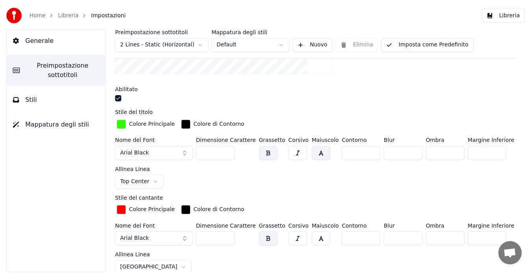
scroll to position [196, 0]
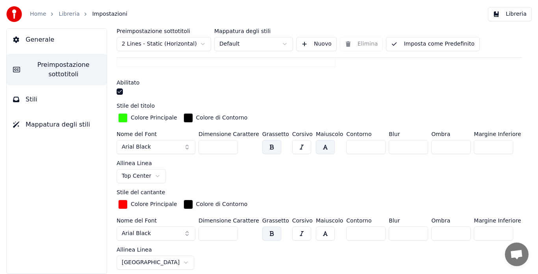
click at [231, 230] on input "***" at bounding box center [217, 234] width 39 height 14
type input "***"
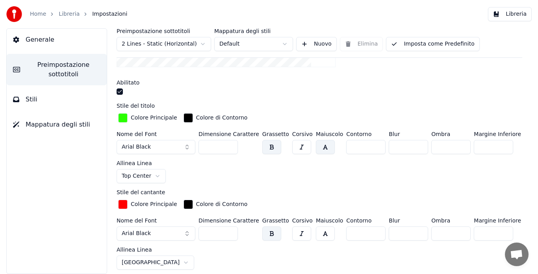
click at [231, 230] on input "***" at bounding box center [217, 234] width 39 height 14
click at [424, 42] on button "Imposta come Predefinito" at bounding box center [432, 44] width 93 height 14
click at [499, 14] on button "Libreria" at bounding box center [510, 14] width 44 height 14
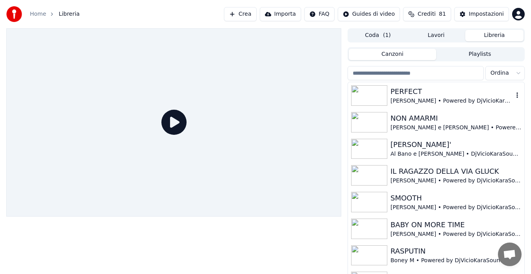
click at [438, 98] on div "Ed Sheeran • Powered by DjVicioKaraSoundService" at bounding box center [452, 101] width 123 height 8
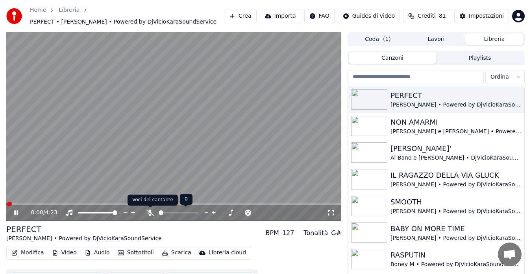
click at [150, 214] on icon at bounding box center [150, 213] width 8 height 6
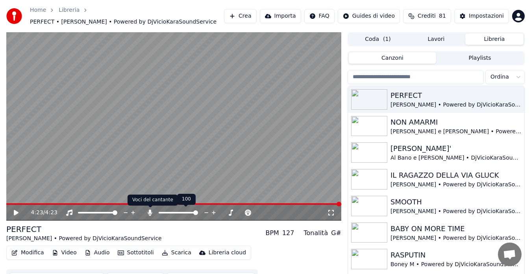
click at [150, 211] on icon at bounding box center [150, 213] width 4 height 6
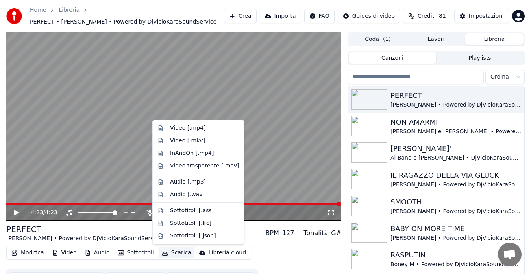
click at [175, 255] on button "Scarica" at bounding box center [177, 253] width 36 height 11
click at [185, 124] on div "Video [.mp4]" at bounding box center [198, 128] width 88 height 13
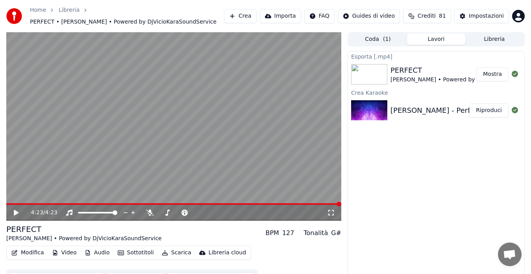
click at [494, 71] on button "Mostra" at bounding box center [492, 74] width 32 height 14
